Goal: Obtain resource: Download file/media

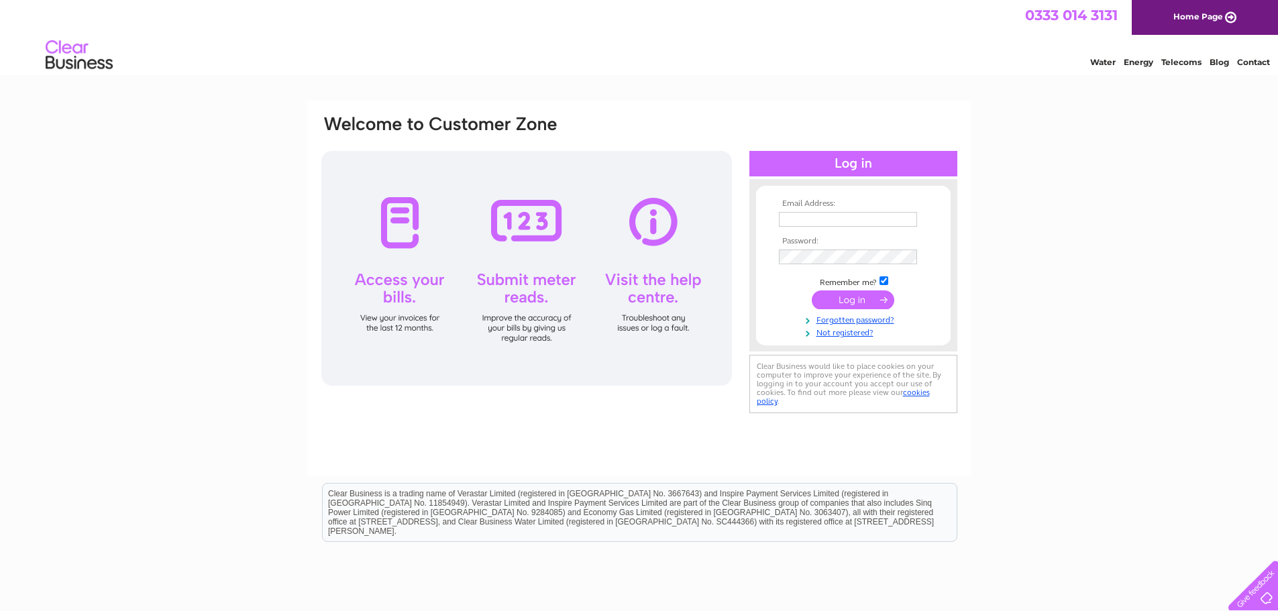
type input "greenside.ciu@btconnect.com"
click at [848, 298] on input "submit" at bounding box center [853, 300] width 83 height 19
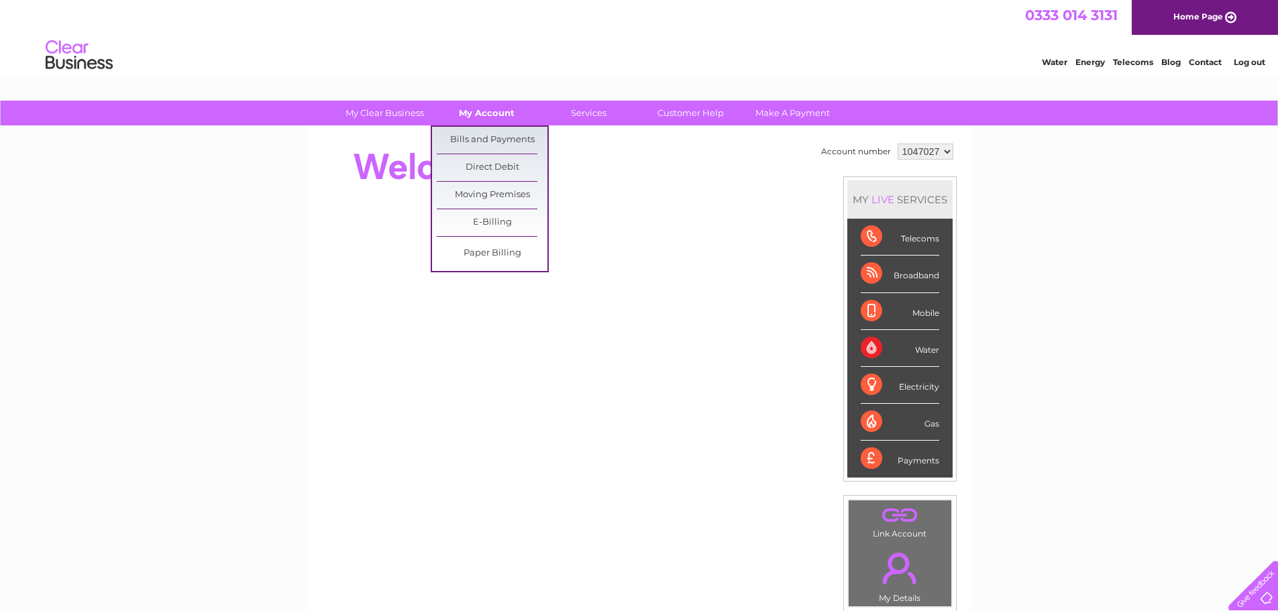
click at [493, 115] on link "My Account" at bounding box center [486, 113] width 111 height 25
click at [494, 138] on link "Bills and Payments" at bounding box center [492, 140] width 111 height 27
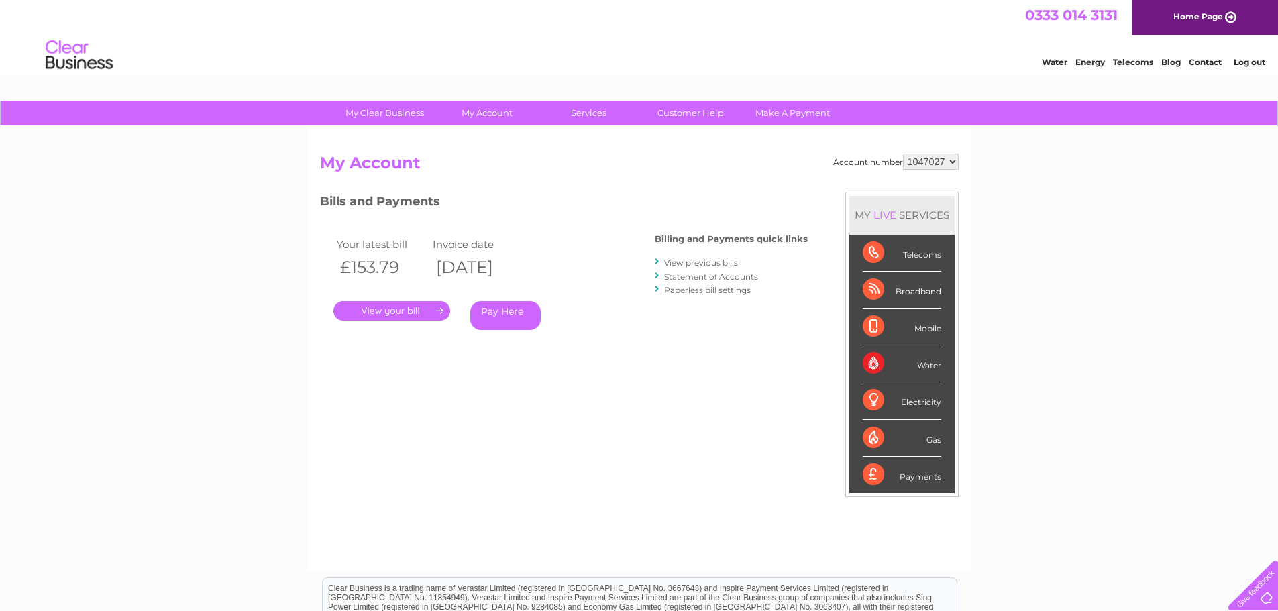
click at [699, 264] on link "View previous bills" at bounding box center [701, 263] width 74 height 10
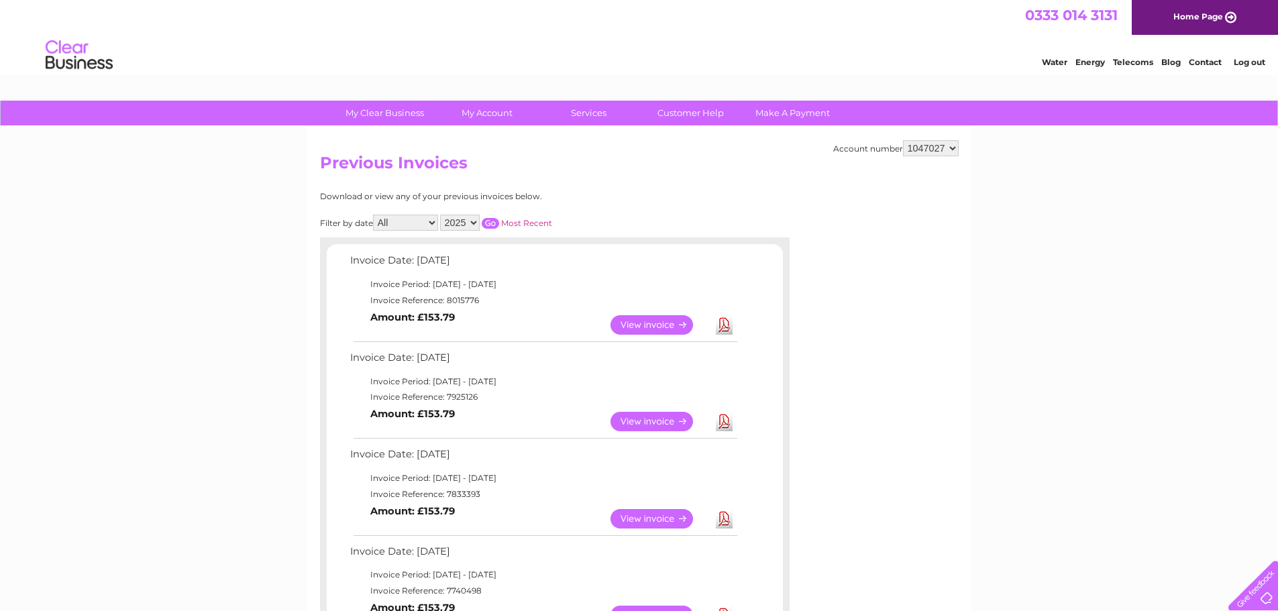
click at [723, 419] on link "Download" at bounding box center [724, 421] width 17 height 19
click at [729, 322] on link "Download" at bounding box center [724, 324] width 17 height 19
